Goal: Information Seeking & Learning: Find specific fact

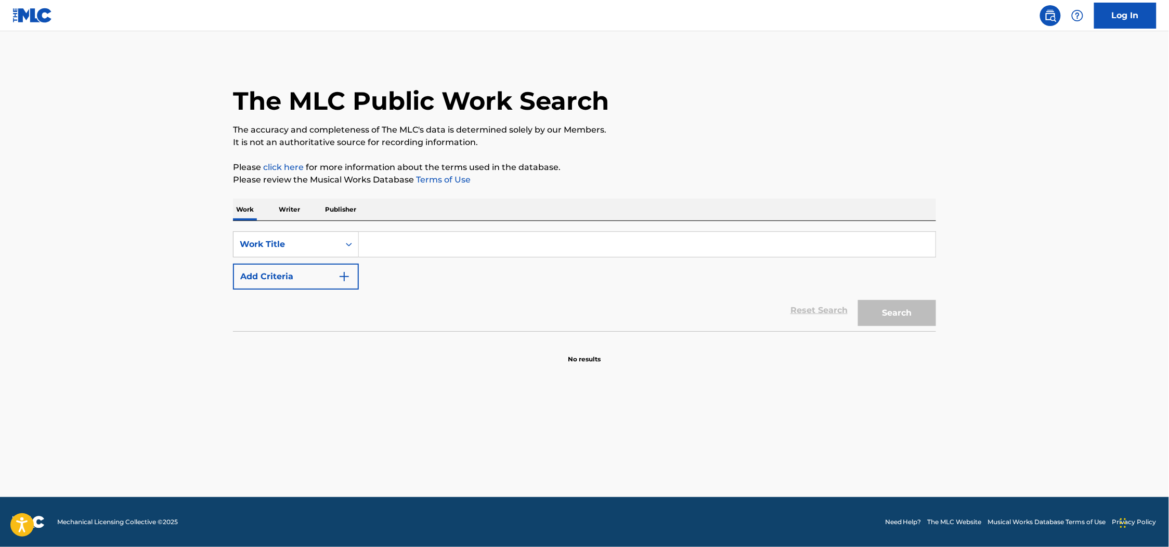
click at [411, 253] on input "Search Form" at bounding box center [647, 244] width 577 height 25
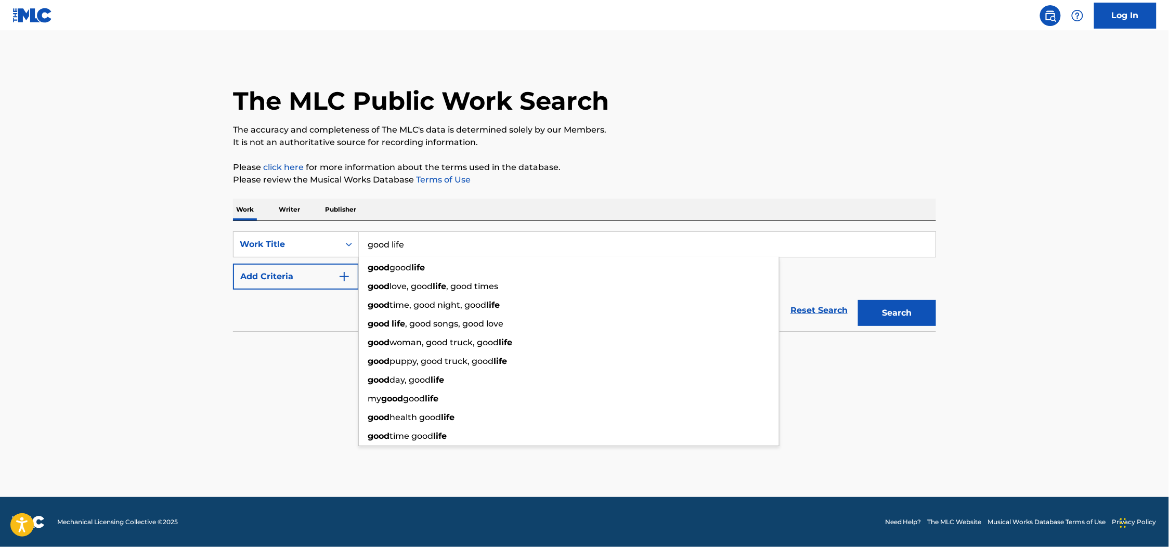
type input "good life"
click at [317, 337] on section "No results" at bounding box center [584, 350] width 703 height 27
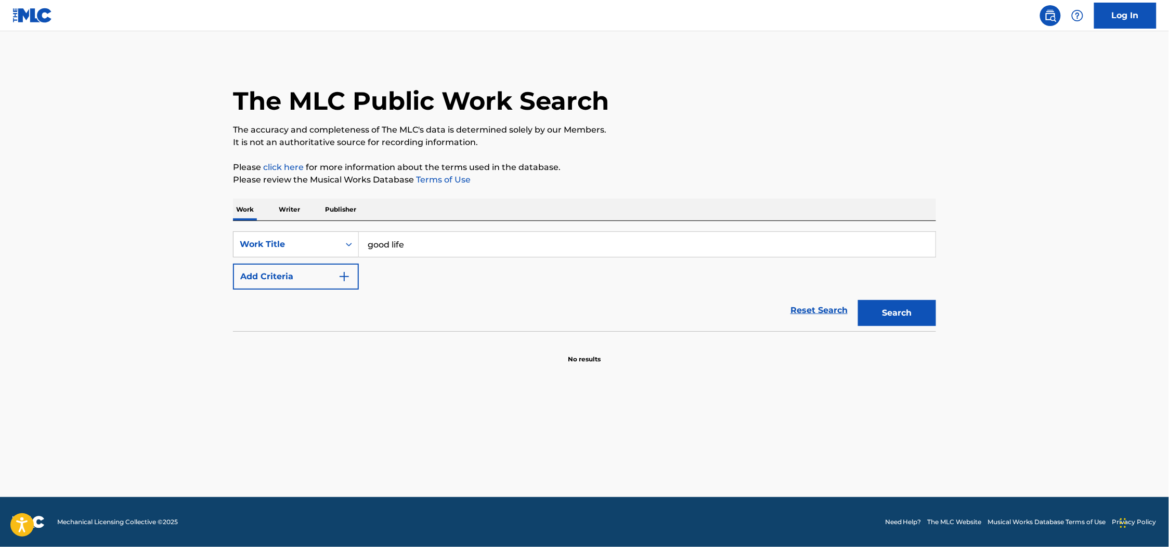
click at [302, 277] on button "Add Criteria" at bounding box center [296, 277] width 126 height 26
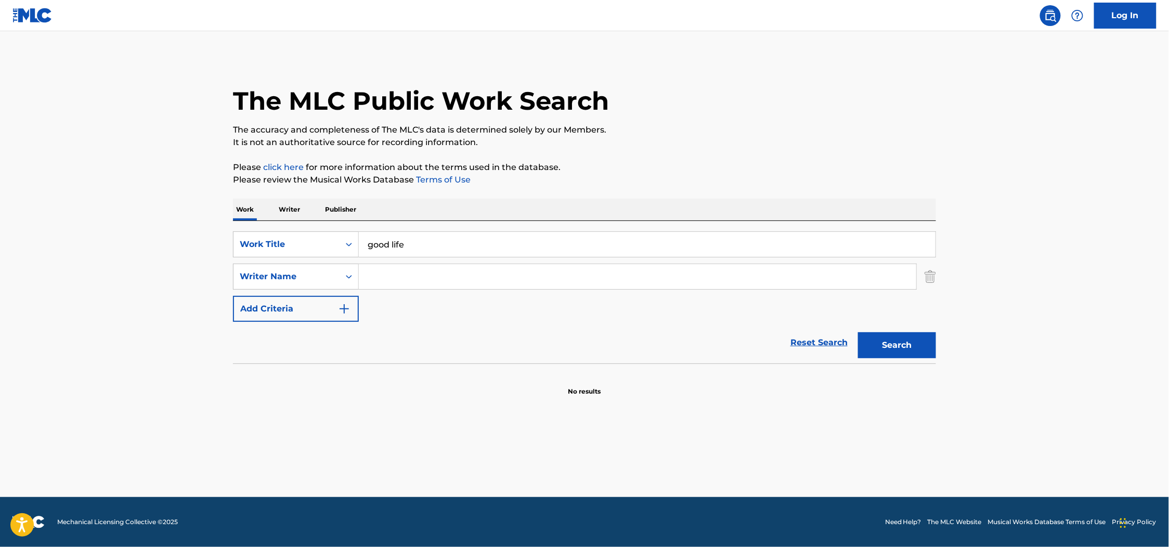
click at [416, 285] on input "Search Form" at bounding box center [637, 276] width 557 height 25
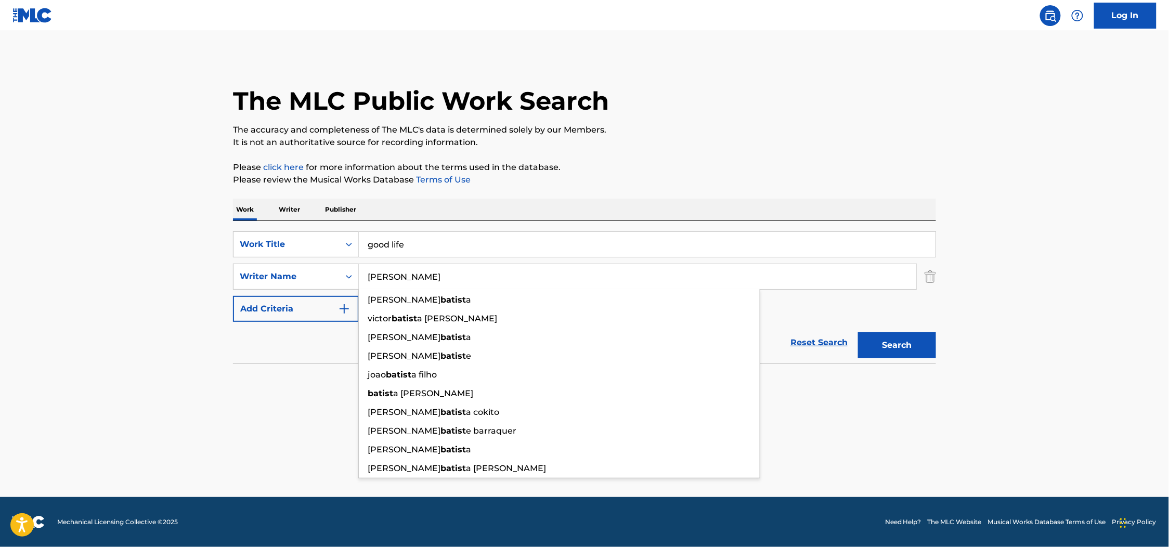
type input "[PERSON_NAME]"
click at [858, 332] on button "Search" at bounding box center [897, 345] width 78 height 26
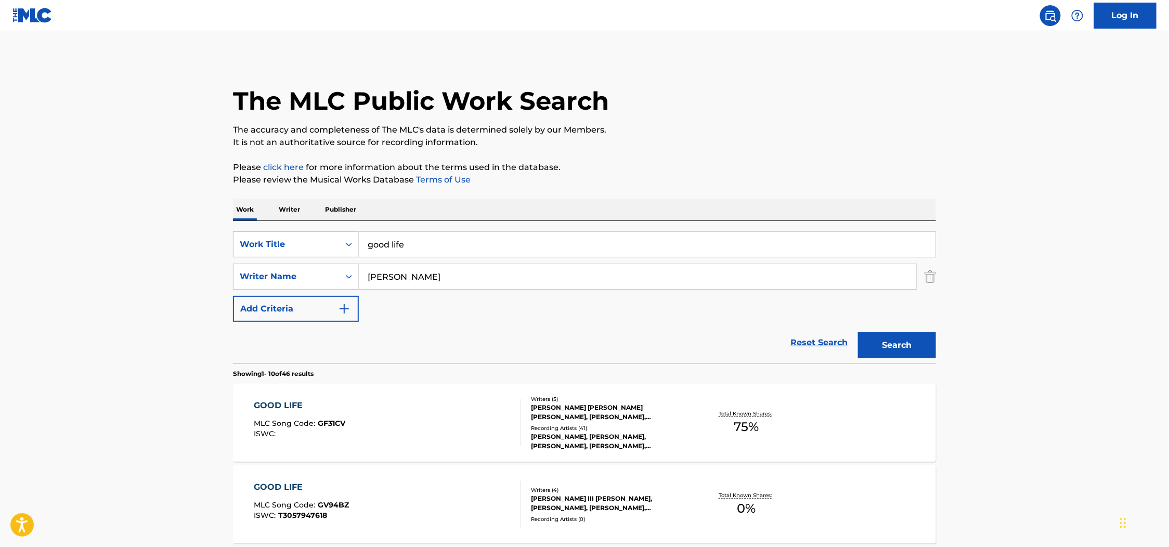
scroll to position [156, 0]
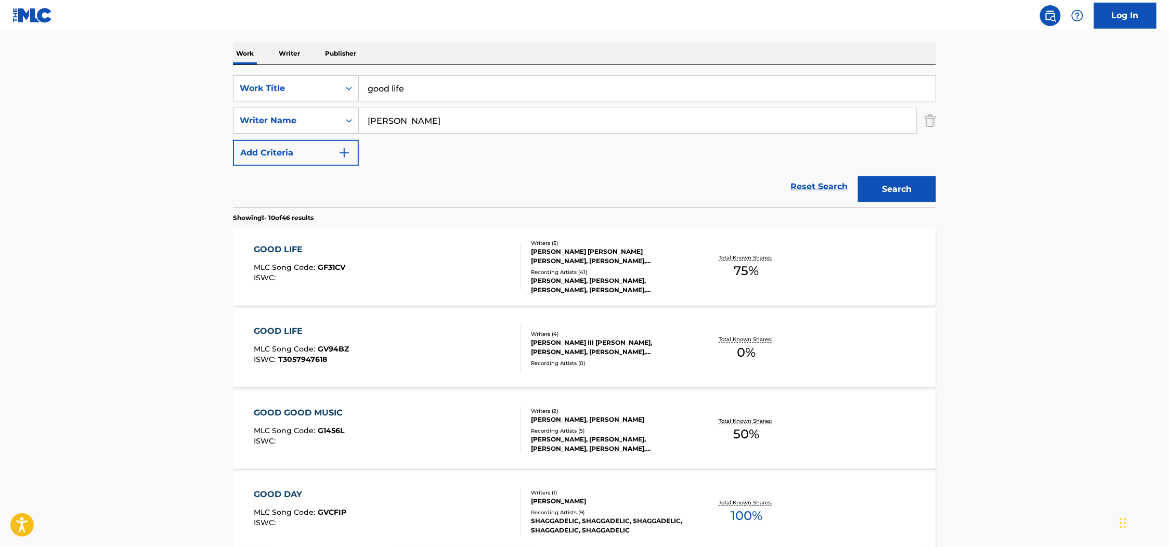
click at [1038, 340] on main "The MLC Public Work Search The accuracy and completeness of The MLC's data is d…" at bounding box center [584, 487] width 1169 height 1224
click at [813, 273] on div "GOOD LIFE MLC Song Code : GF31CV ISWC : Writers ( 5 ) [PERSON_NAME] [PERSON_NAM…" at bounding box center [584, 267] width 703 height 78
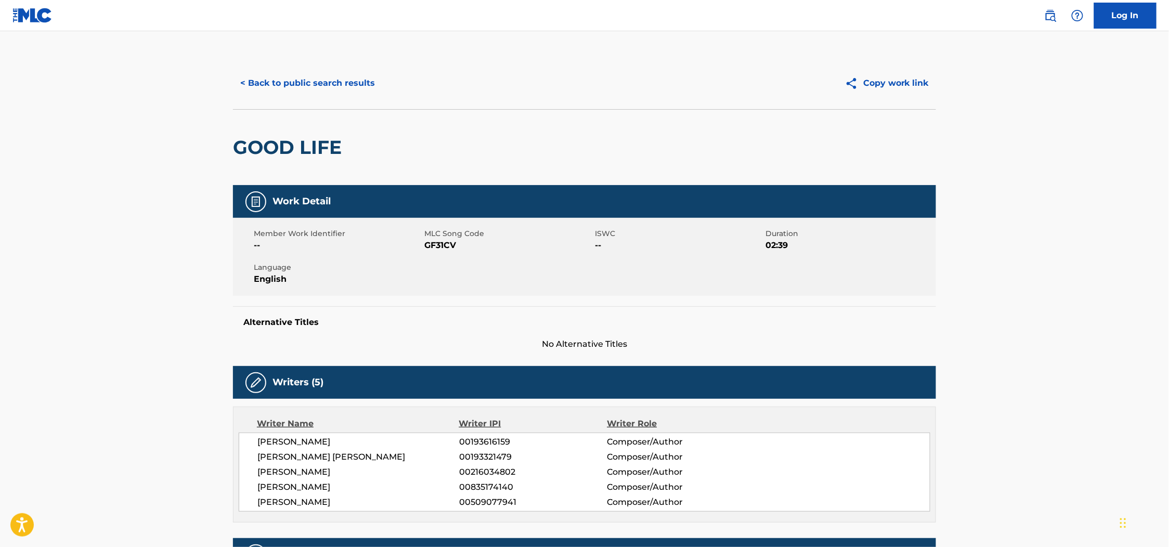
click at [302, 87] on button "< Back to public search results" at bounding box center [307, 83] width 149 height 26
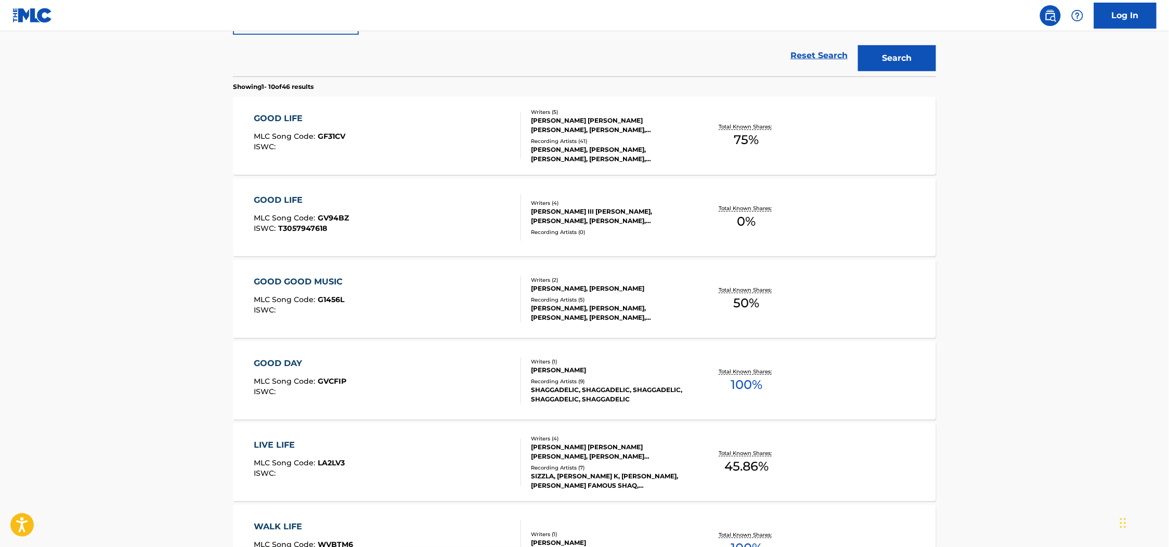
scroll to position [312, 0]
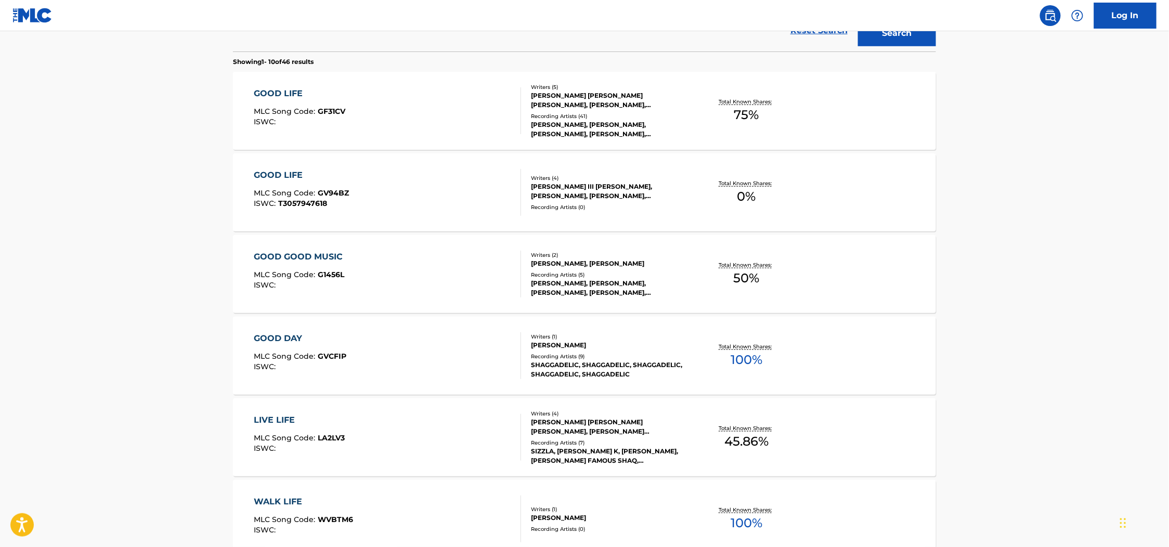
click at [407, 199] on div "GOOD LIFE MLC Song Code : GV94BZ ISWC : T3057947618" at bounding box center [387, 192] width 267 height 47
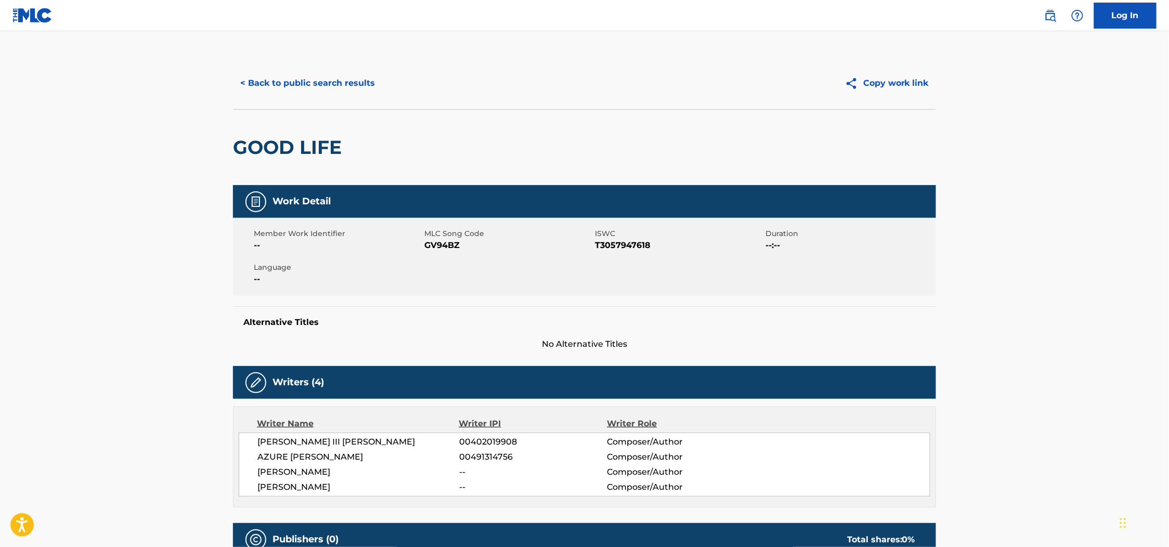
click at [277, 70] on button "< Back to public search results" at bounding box center [307, 83] width 149 height 26
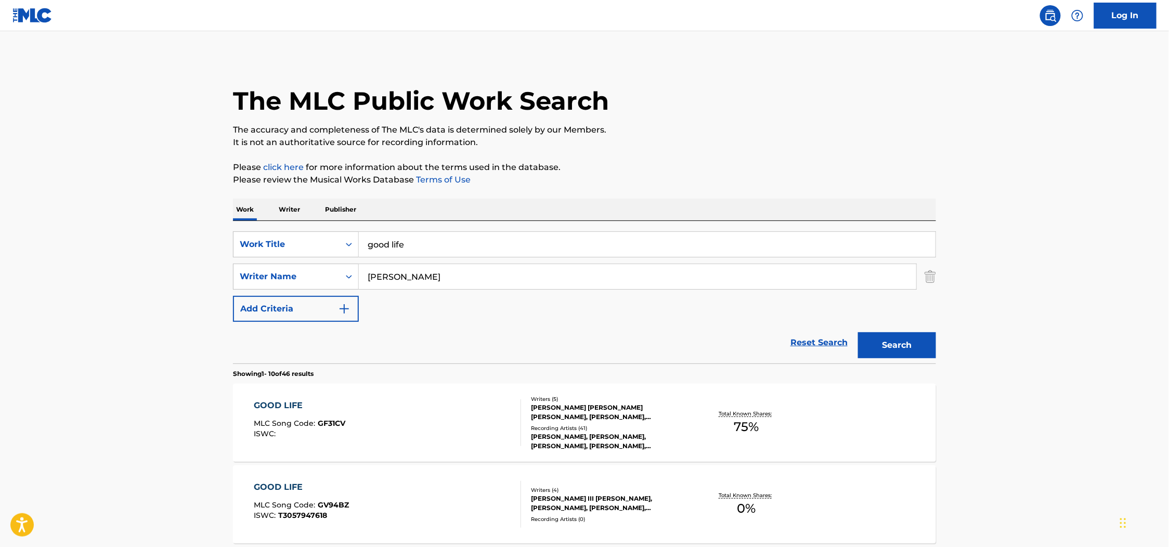
scroll to position [371, 0]
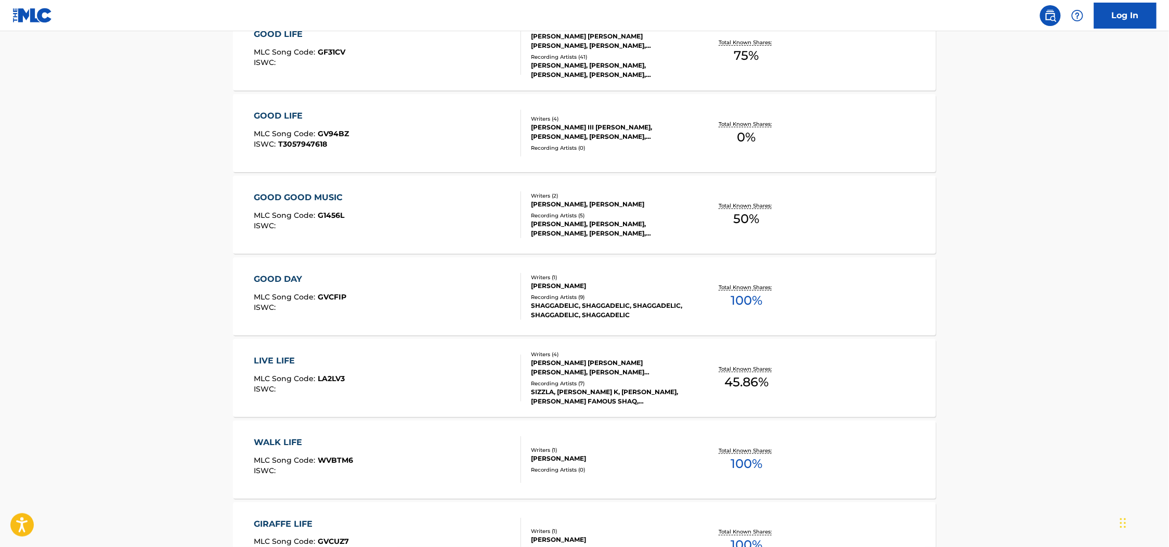
click at [390, 210] on div "GOOD GOOD MUSIC MLC Song Code : G1456L ISWC :" at bounding box center [387, 214] width 267 height 47
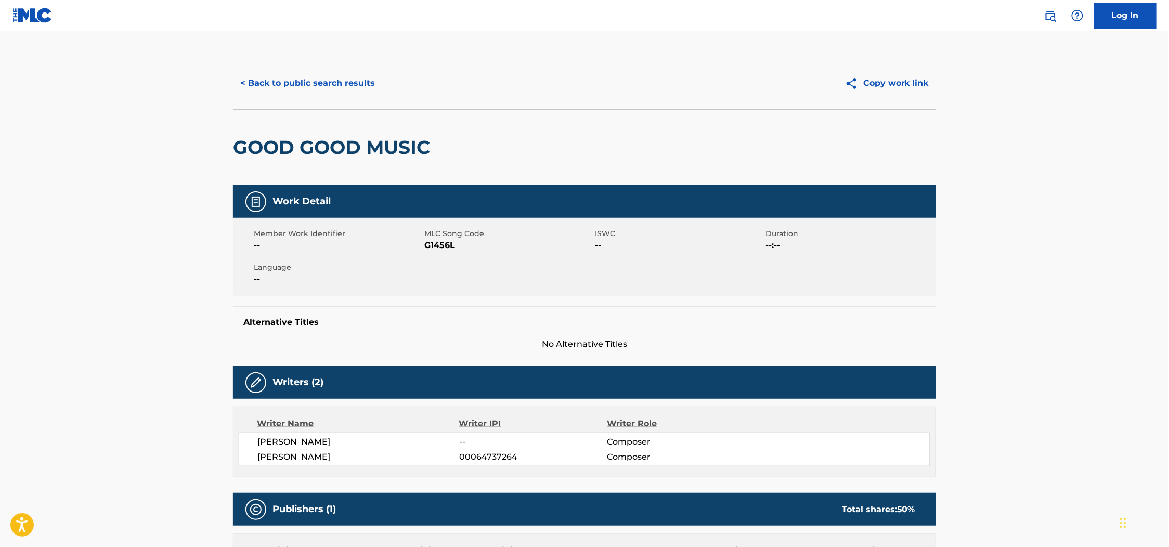
click at [283, 85] on button "< Back to public search results" at bounding box center [307, 83] width 149 height 26
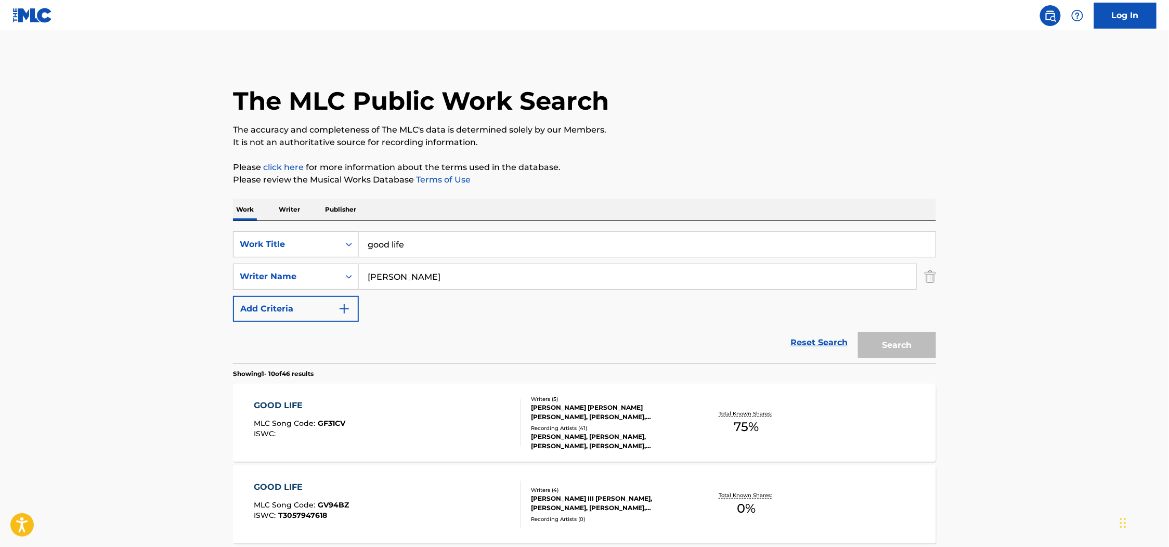
scroll to position [430, 0]
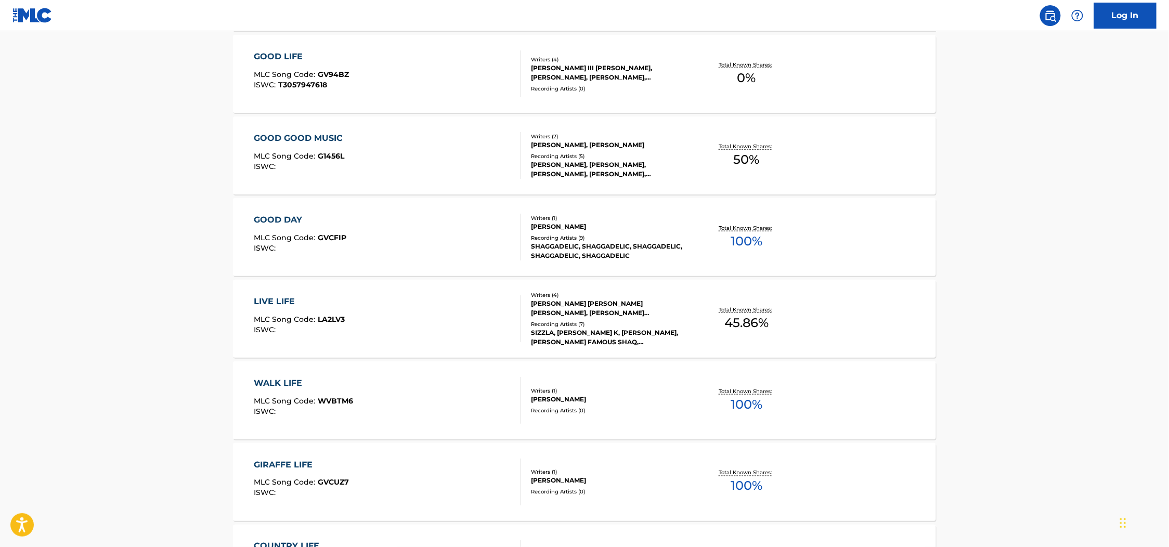
click at [1055, 270] on main "The MLC Public Work Search The accuracy and completeness of The MLC's data is d…" at bounding box center [584, 213] width 1169 height 1224
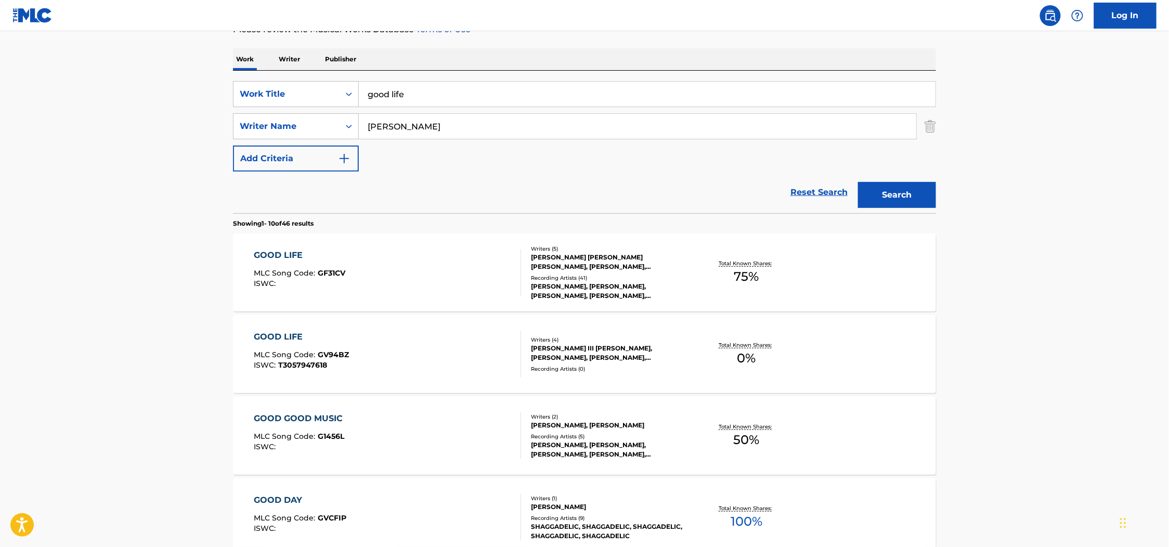
scroll to position [119, 0]
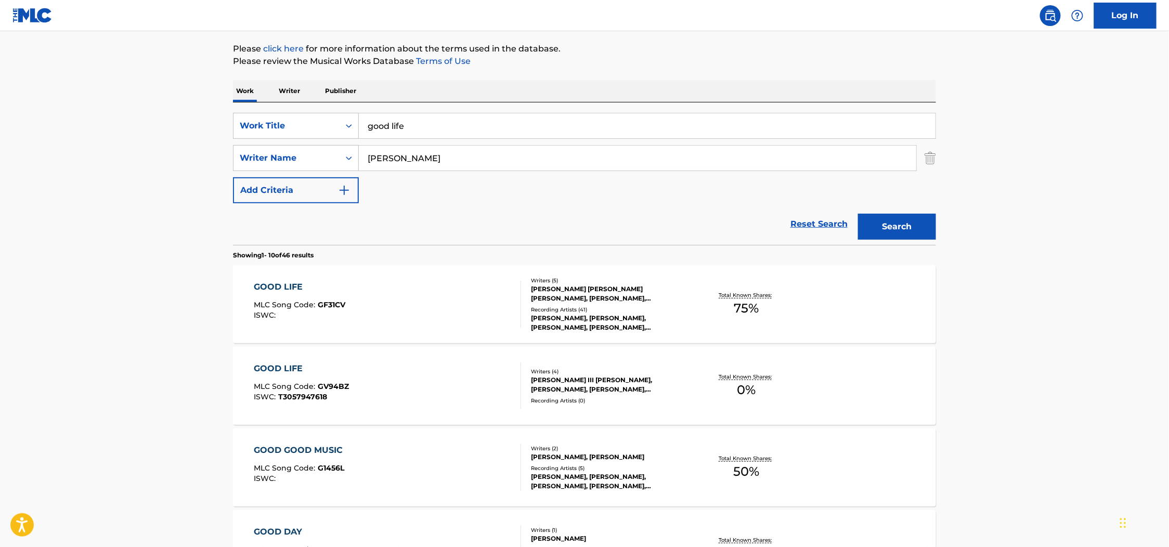
click at [459, 306] on div "GOOD LIFE MLC Song Code : GF31CV ISWC :" at bounding box center [387, 304] width 267 height 47
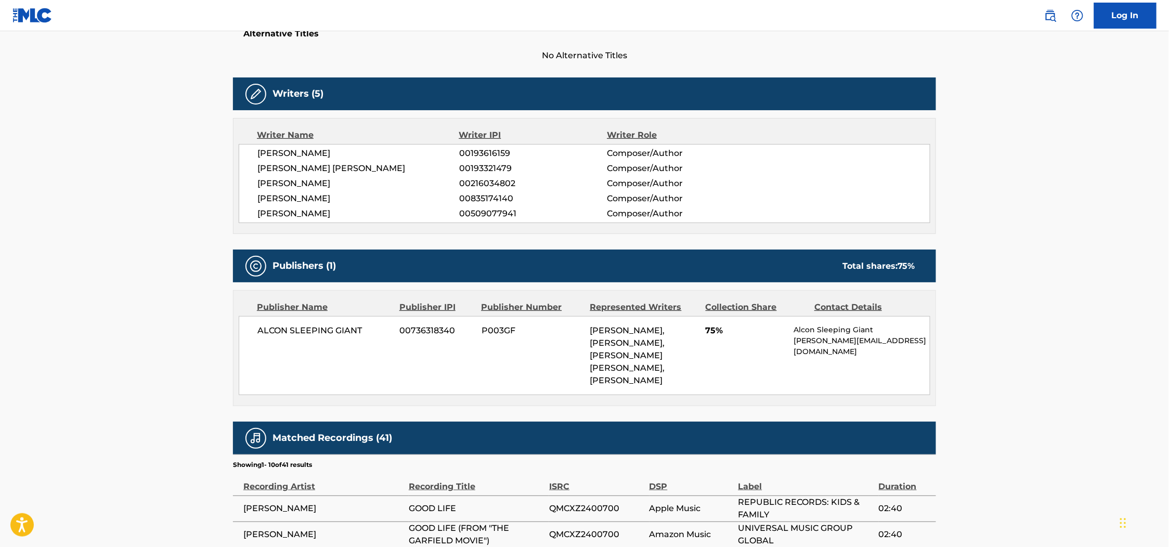
scroll to position [312, 0]
